Goal: Information Seeking & Learning: Learn about a topic

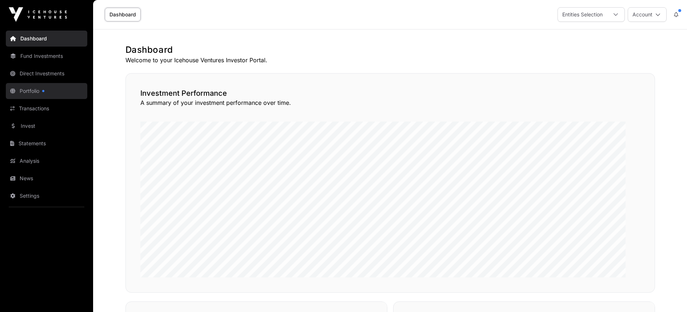
click at [41, 99] on link "Portfolio" at bounding box center [46, 91] width 81 height 16
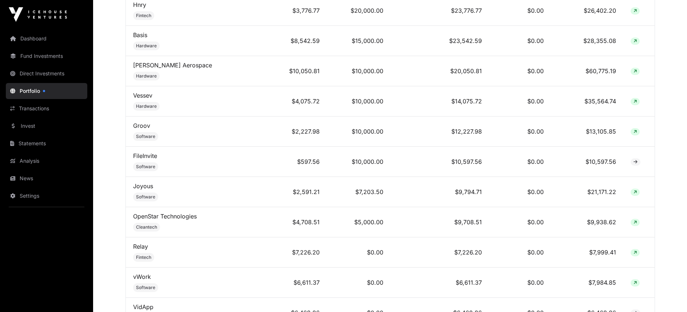
scroll to position [817, 0]
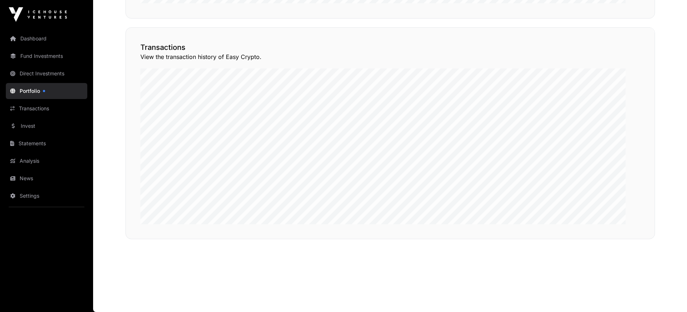
scroll to position [699, 0]
click at [45, 64] on link "Fund Investments" at bounding box center [46, 56] width 81 height 16
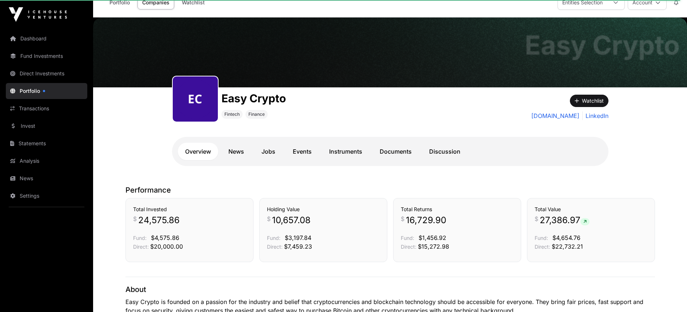
scroll to position [0, 0]
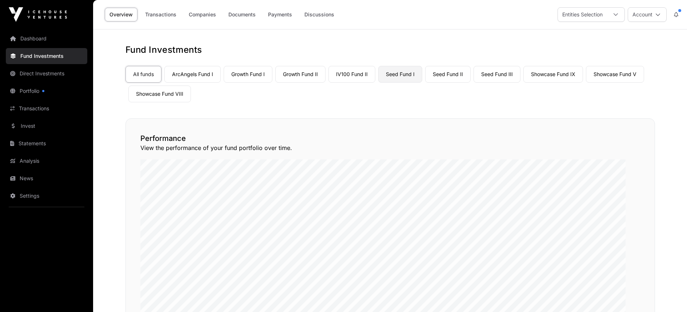
click at [422, 83] on link "Seed Fund I" at bounding box center [400, 74] width 44 height 17
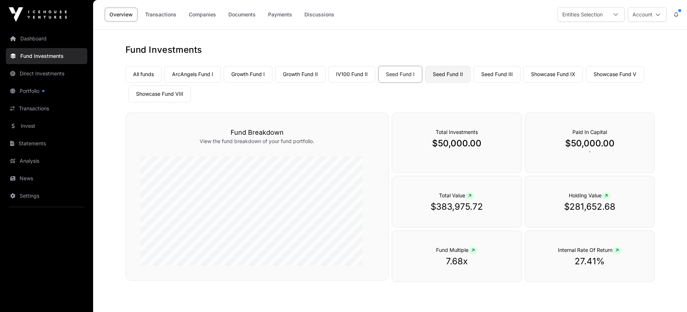
click at [471, 83] on link "Seed Fund II" at bounding box center [447, 74] width 45 height 17
click at [586, 83] on link "Showcase Fund V" at bounding box center [615, 74] width 58 height 17
click at [191, 102] on link "Showcase Fund VIII" at bounding box center [159, 93] width 63 height 17
click at [523, 83] on link "Showcase Fund IX" at bounding box center [553, 74] width 60 height 17
click at [375, 83] on link "IV100 Fund II" at bounding box center [351, 74] width 47 height 17
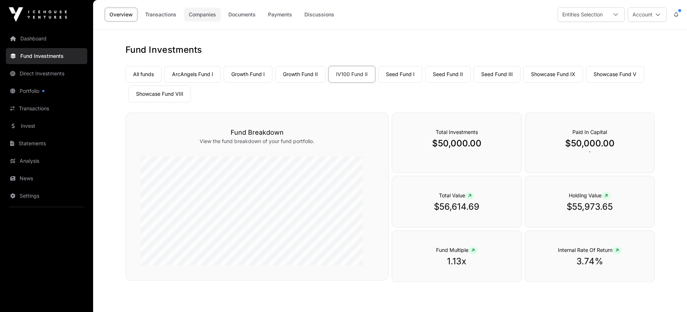
click at [221, 20] on link "Companies" at bounding box center [202, 15] width 37 height 14
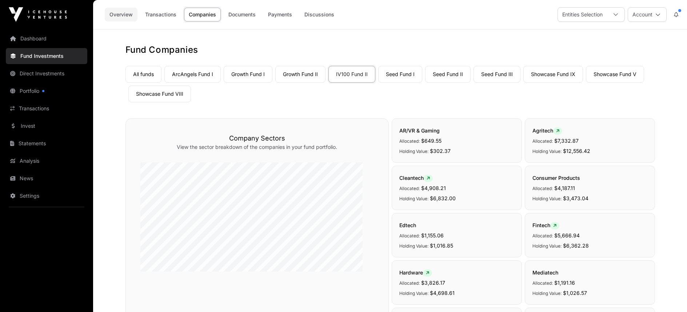
click at [138, 19] on link "Overview" at bounding box center [121, 15] width 33 height 14
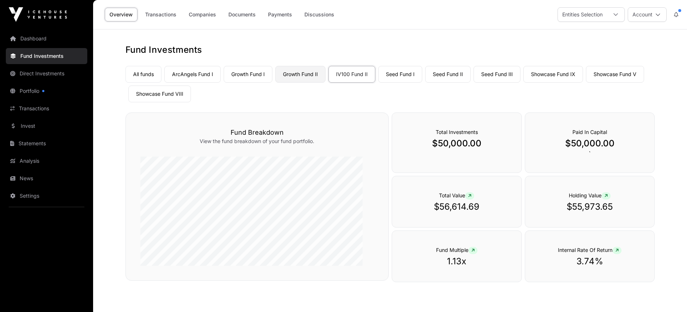
click at [326, 83] on link "Growth Fund II" at bounding box center [300, 74] width 50 height 17
click at [40, 116] on link "Transactions" at bounding box center [46, 108] width 81 height 16
click at [181, 18] on link "Transactions" at bounding box center [160, 15] width 41 height 14
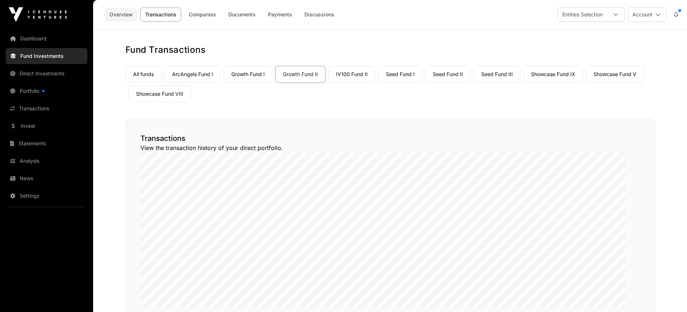
click at [138, 20] on link "Overview" at bounding box center [121, 15] width 33 height 14
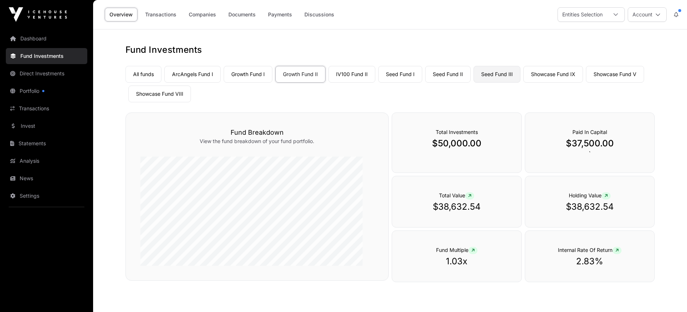
click at [521, 83] on link "Seed Fund III" at bounding box center [497, 74] width 47 height 17
click at [210, 83] on link "ArcAngels Fund I" at bounding box center [192, 74] width 56 height 17
click at [221, 20] on link "Companies" at bounding box center [202, 15] width 37 height 14
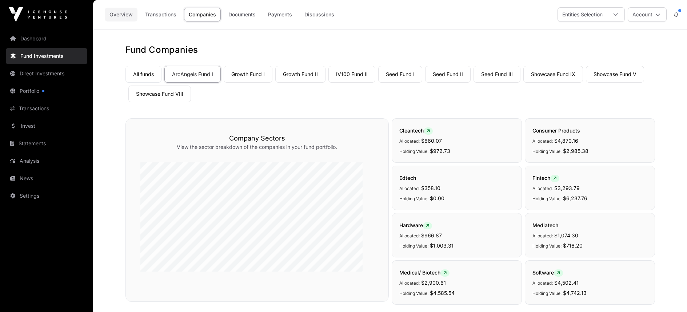
click at [138, 18] on link "Overview" at bounding box center [121, 15] width 33 height 14
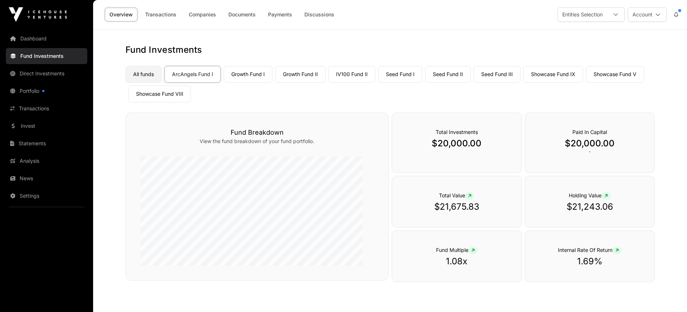
click at [162, 83] on link "All funds" at bounding box center [144, 74] width 36 height 17
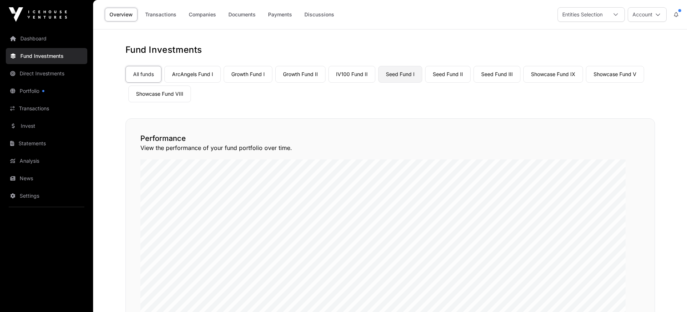
click at [422, 83] on link "Seed Fund I" at bounding box center [400, 74] width 44 height 17
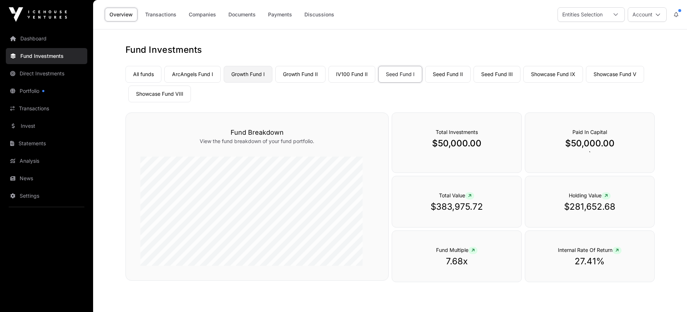
click at [272, 83] on link "Growth Fund I" at bounding box center [248, 74] width 49 height 17
click at [221, 21] on link "Companies" at bounding box center [202, 15] width 37 height 14
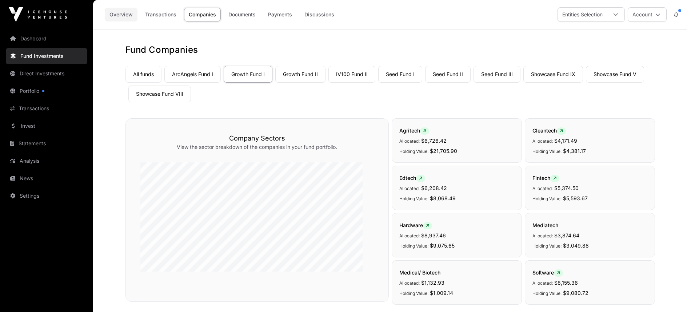
click at [138, 20] on link "Overview" at bounding box center [121, 15] width 33 height 14
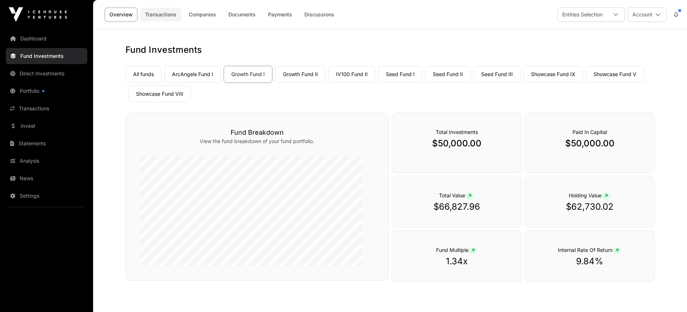
click at [181, 17] on link "Transactions" at bounding box center [160, 15] width 41 height 14
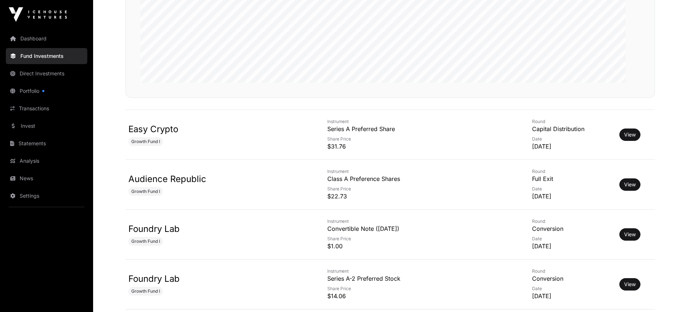
scroll to position [251, 0]
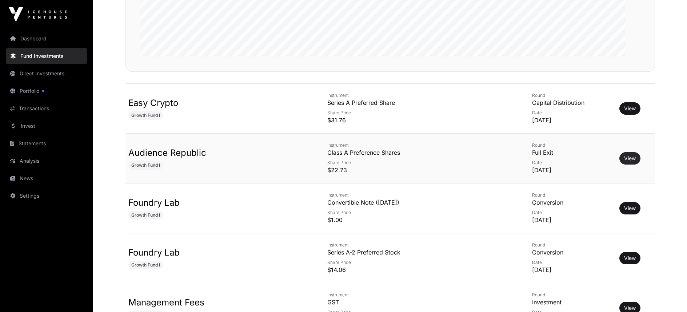
click at [634, 162] on link "View" at bounding box center [630, 158] width 12 height 7
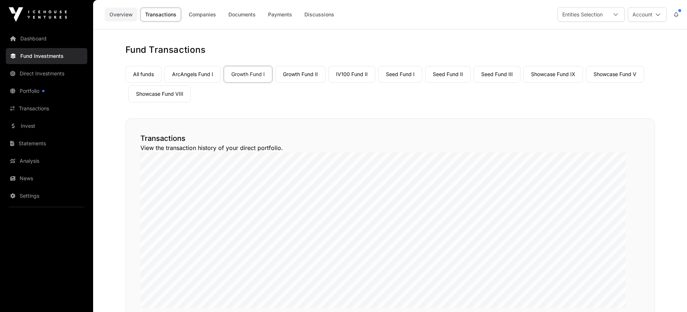
click at [138, 19] on link "Overview" at bounding box center [121, 15] width 33 height 14
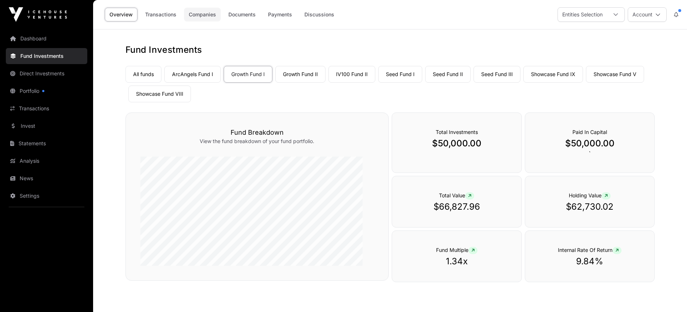
click at [221, 19] on link "Companies" at bounding box center [202, 15] width 37 height 14
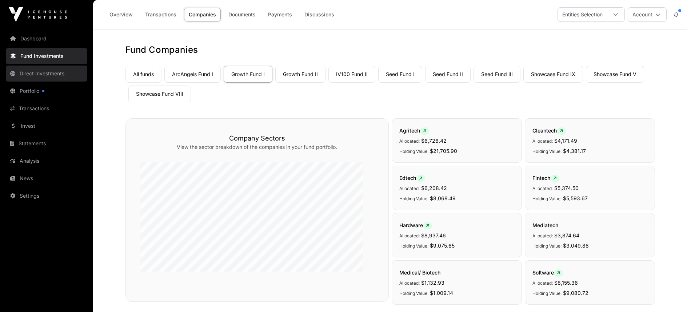
click at [55, 81] on link "Direct Investments" at bounding box center [46, 73] width 81 height 16
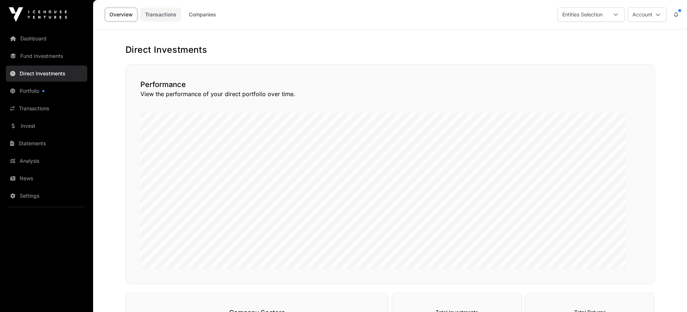
click at [181, 20] on link "Transactions" at bounding box center [160, 15] width 41 height 14
click at [138, 15] on link "Overview" at bounding box center [121, 15] width 33 height 14
